Goal: Transaction & Acquisition: Book appointment/travel/reservation

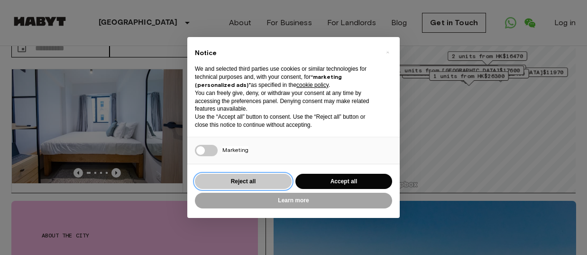
click at [211, 179] on button "Reject all" at bounding box center [243, 182] width 97 height 16
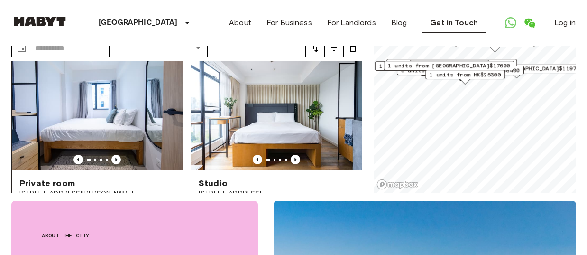
scroll to position [14, 0]
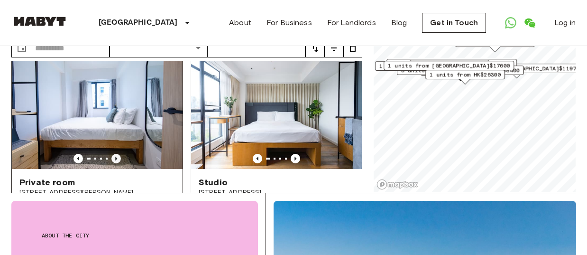
click at [117, 154] on icon "Previous image" at bounding box center [115, 158] width 9 height 9
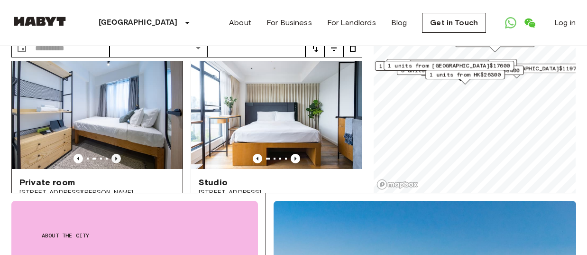
click at [115, 154] on icon "Previous image" at bounding box center [115, 158] width 9 height 9
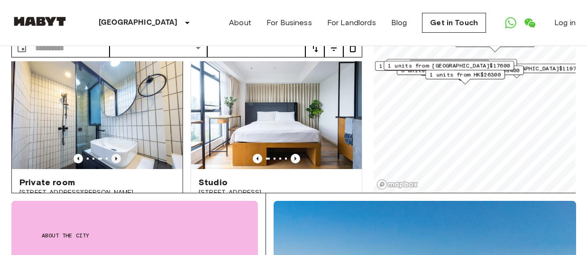
click at [115, 154] on icon "Previous image" at bounding box center [115, 158] width 9 height 9
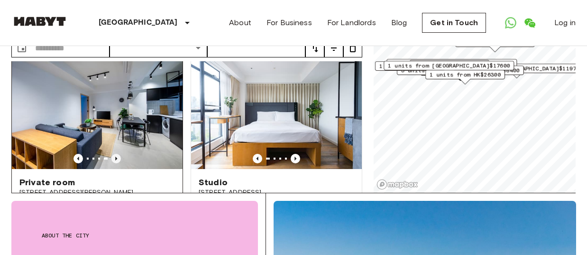
click at [115, 154] on icon "Previous image" at bounding box center [115, 158] width 9 height 9
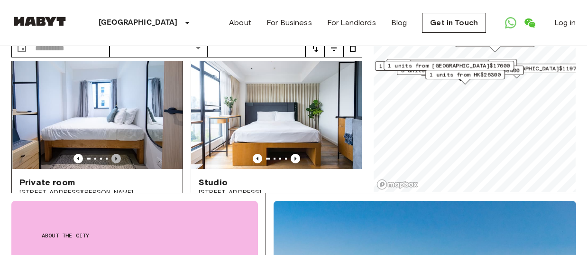
click at [115, 154] on icon "Previous image" at bounding box center [115, 158] width 9 height 9
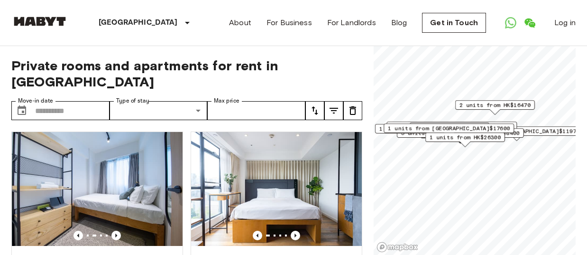
scroll to position [54, 0]
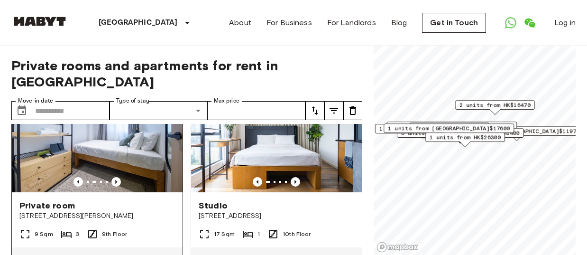
click at [146, 134] on img at bounding box center [97, 135] width 171 height 114
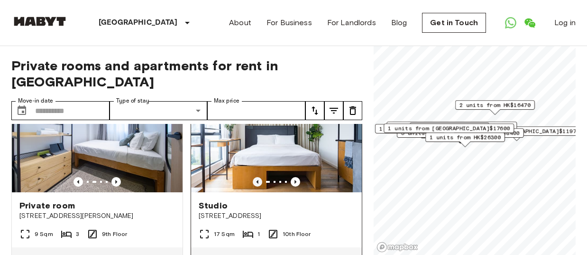
scroll to position [19, 0]
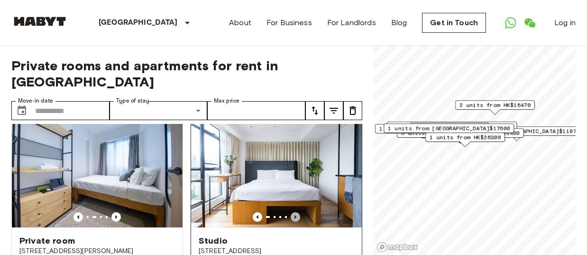
click at [297, 212] on icon "Previous image" at bounding box center [295, 216] width 9 height 9
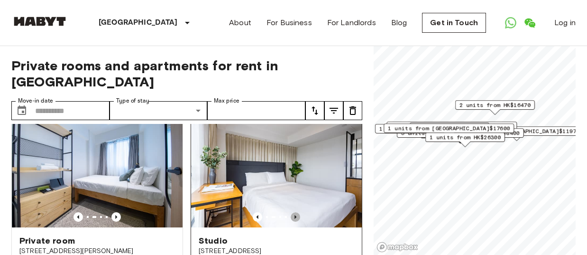
click at [296, 212] on icon "Previous image" at bounding box center [295, 216] width 9 height 9
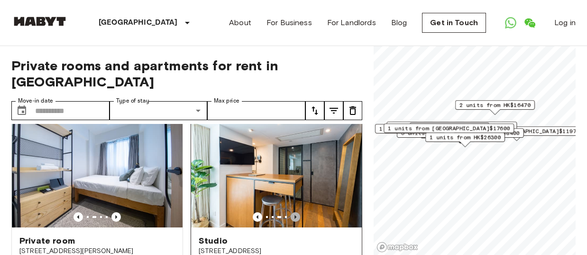
click at [295, 215] on icon "Previous image" at bounding box center [296, 217] width 2 height 4
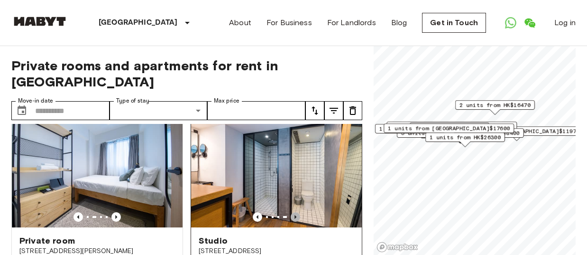
click at [295, 212] on icon "Previous image" at bounding box center [295, 216] width 9 height 9
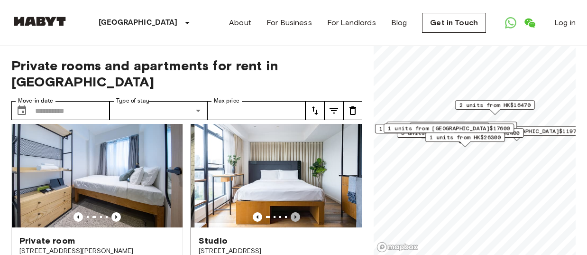
click at [295, 212] on icon "Previous image" at bounding box center [295, 216] width 9 height 9
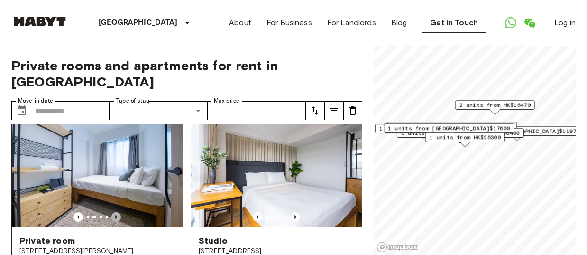
click at [114, 212] on icon "Previous image" at bounding box center [115, 216] width 9 height 9
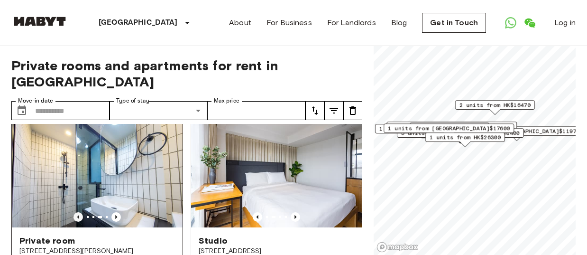
click at [76, 212] on icon "Previous image" at bounding box center [78, 216] width 9 height 9
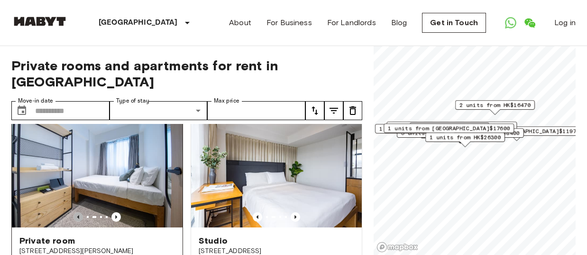
click at [77, 212] on icon "Previous image" at bounding box center [78, 216] width 9 height 9
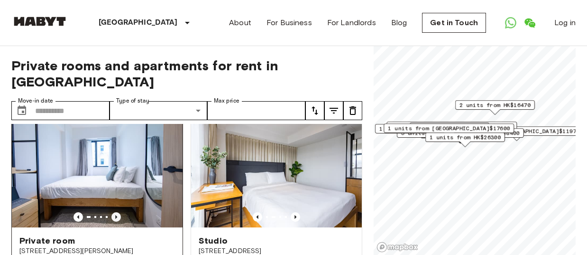
click at [116, 215] on icon "Previous image" at bounding box center [116, 217] width 2 height 4
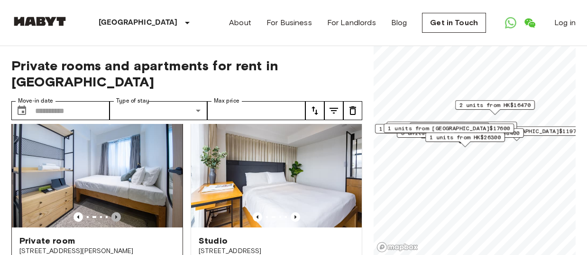
click at [116, 215] on icon "Previous image" at bounding box center [116, 217] width 2 height 4
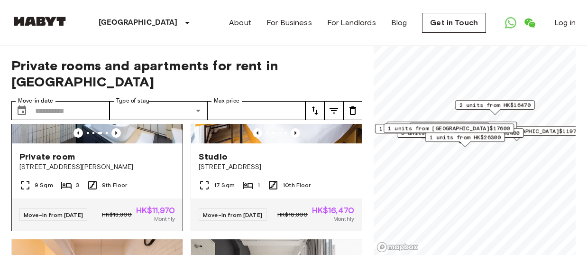
scroll to position [0, 0]
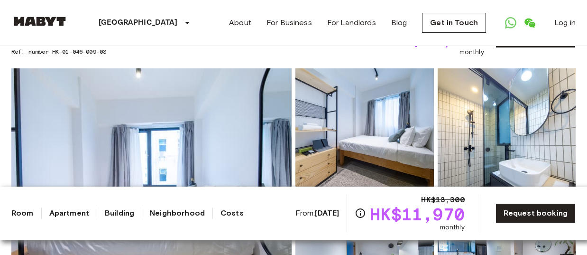
scroll to position [102, 0]
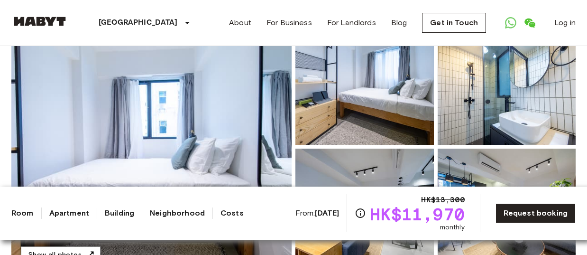
click at [238, 131] on img at bounding box center [151, 146] width 280 height 252
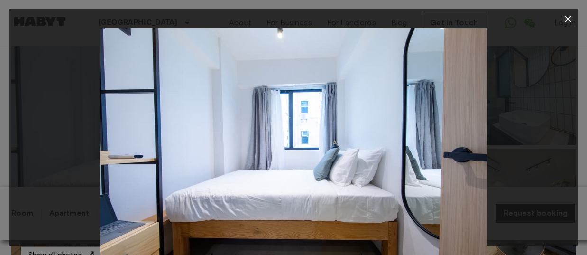
click at [528, 144] on div at bounding box center [293, 157] width 568 height 258
click at [547, 141] on div at bounding box center [293, 157] width 568 height 258
click at [568, 21] on icon "button" at bounding box center [568, 18] width 11 height 11
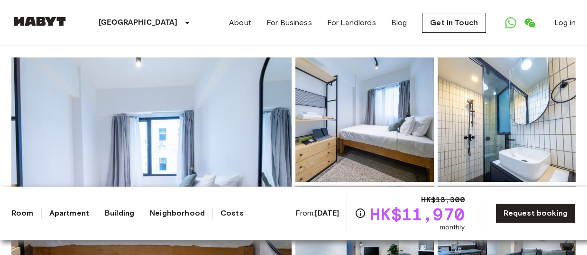
scroll to position [53, 0]
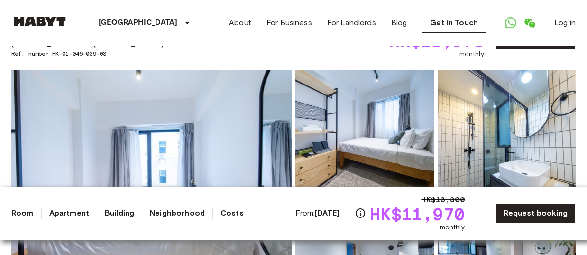
click at [385, 120] on img at bounding box center [365, 132] width 139 height 124
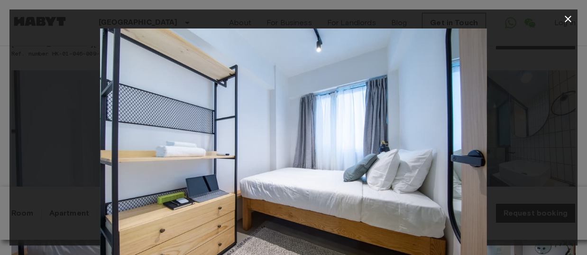
click at [504, 161] on div at bounding box center [293, 157] width 568 height 258
click at [566, 19] on icon "button" at bounding box center [568, 18] width 11 height 11
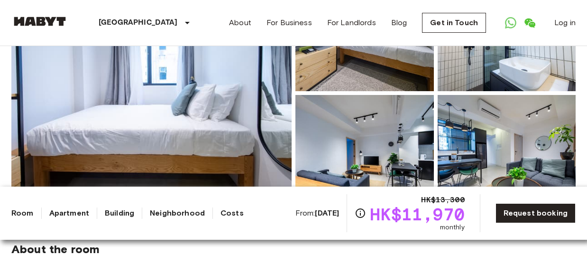
scroll to position [128, 0]
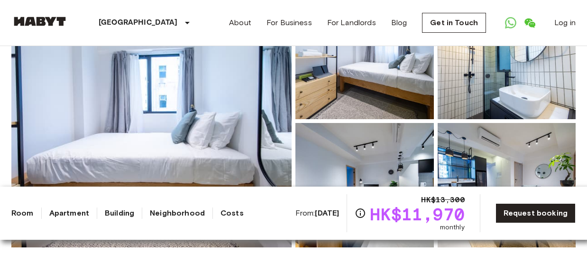
click at [511, 68] on img at bounding box center [507, 57] width 139 height 124
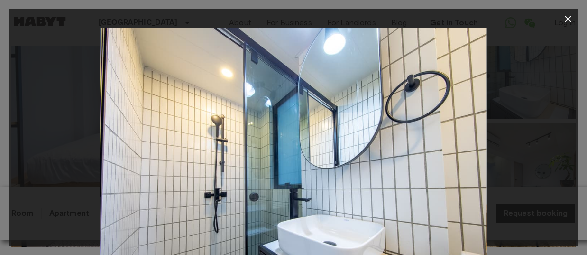
click at [64, 165] on div at bounding box center [293, 157] width 568 height 258
click at [567, 20] on icon "button" at bounding box center [568, 19] width 7 height 7
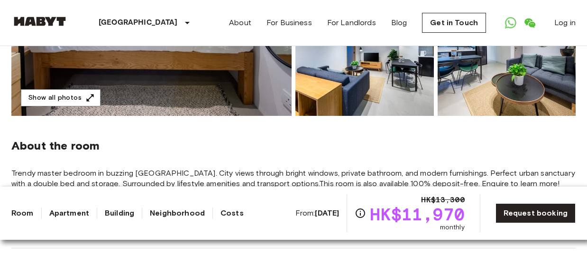
scroll to position [212, 0]
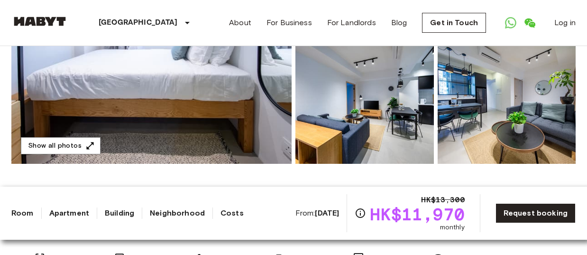
click at [395, 98] on img at bounding box center [365, 101] width 139 height 124
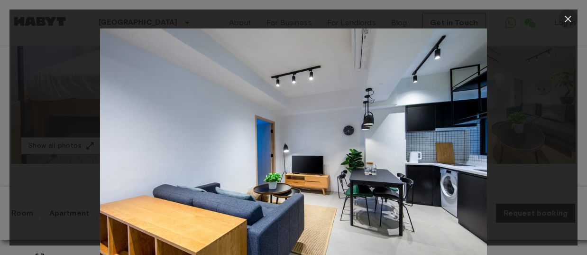
click at [570, 19] on icon "button" at bounding box center [568, 18] width 11 height 11
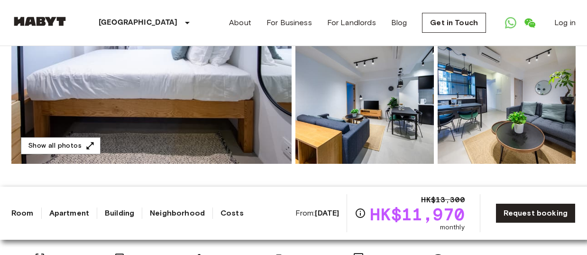
click at [506, 127] on img at bounding box center [507, 101] width 139 height 124
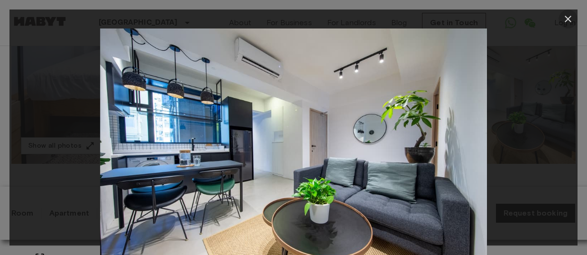
click at [567, 18] on icon "button" at bounding box center [568, 19] width 7 height 7
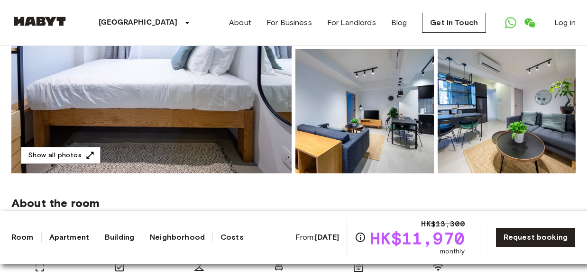
scroll to position [235, 0]
